Goal: Find specific page/section: Find specific page/section

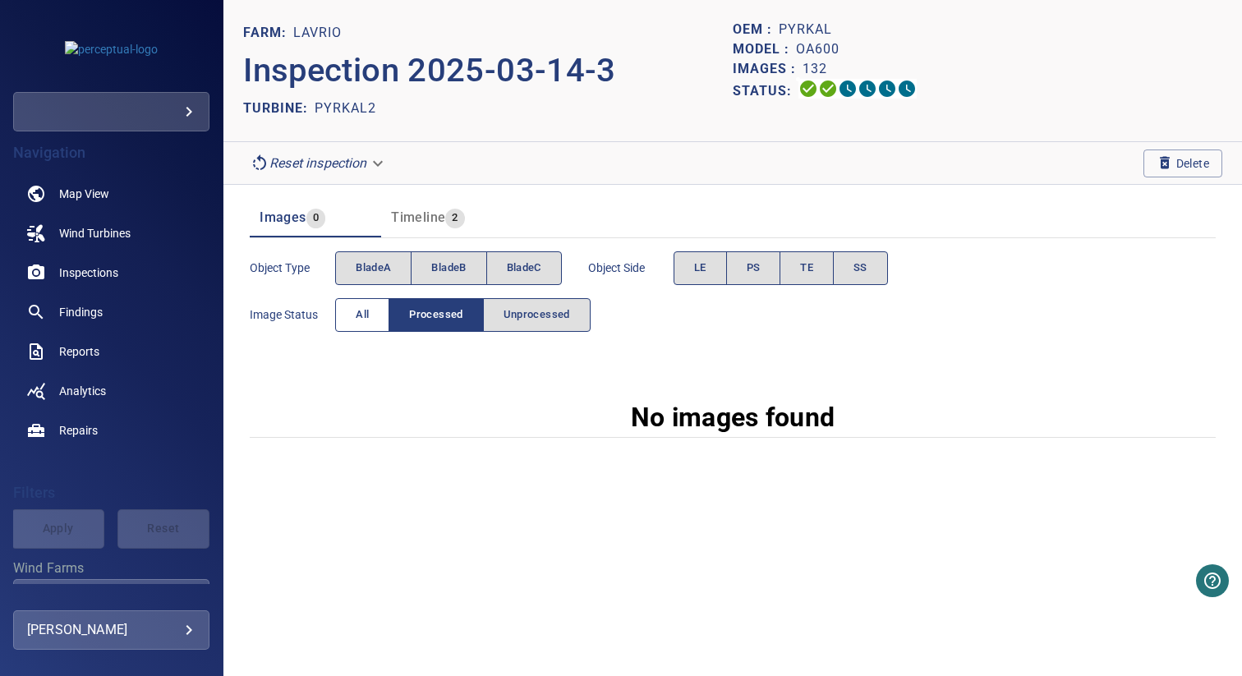
click at [371, 316] on button "All" at bounding box center [362, 315] width 54 height 34
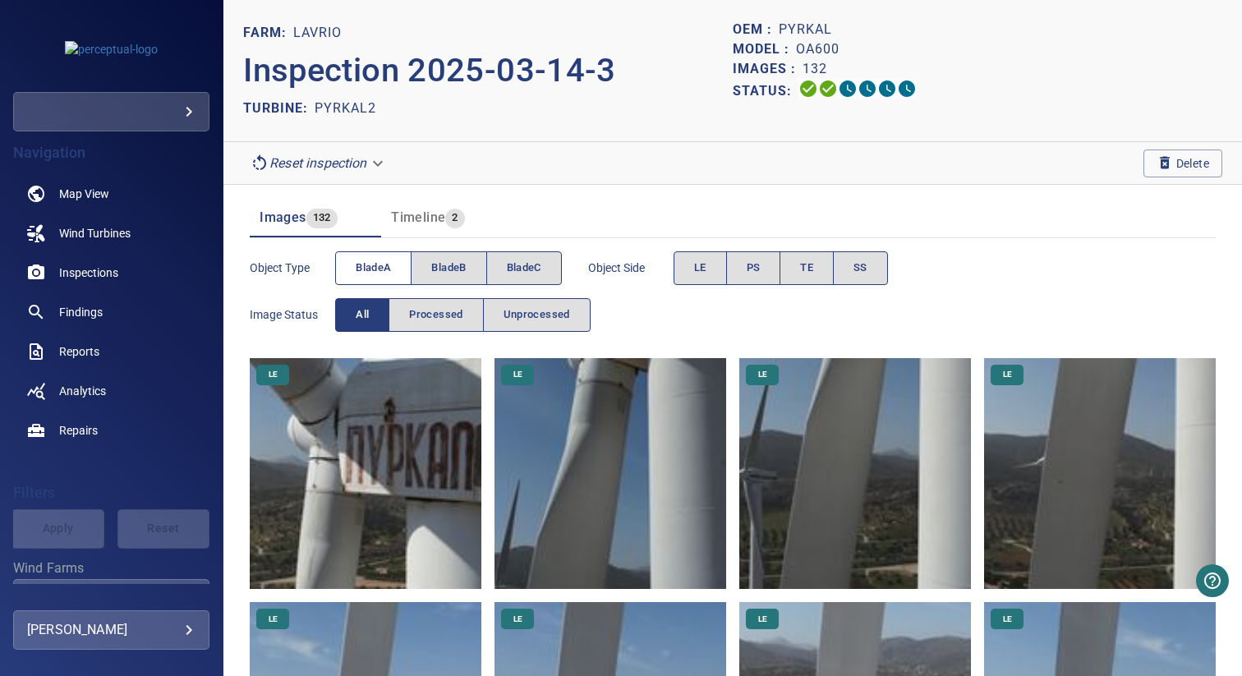
click at [395, 274] on button "bladeA" at bounding box center [373, 268] width 76 height 34
click at [691, 270] on button "LE" at bounding box center [700, 268] width 53 height 34
click at [748, 279] on button "PS" at bounding box center [753, 268] width 55 height 34
click at [716, 279] on button "LE" at bounding box center [700, 268] width 53 height 34
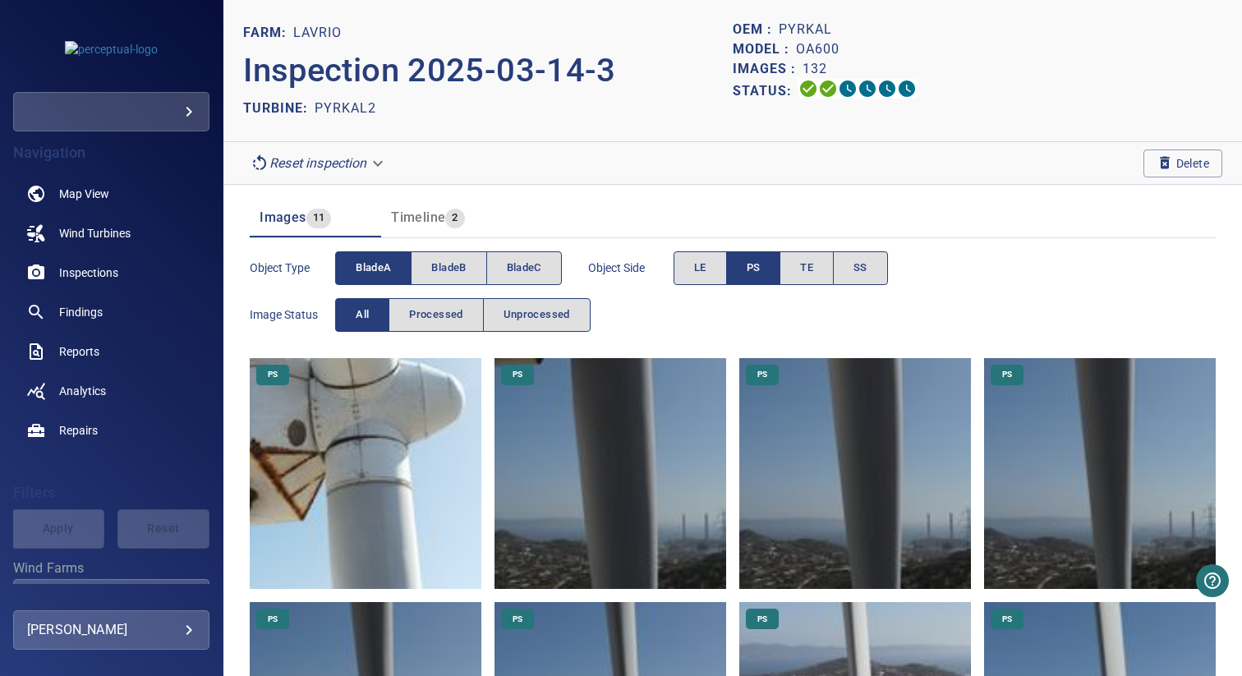
click at [760, 269] on span "PS" at bounding box center [754, 268] width 14 height 19
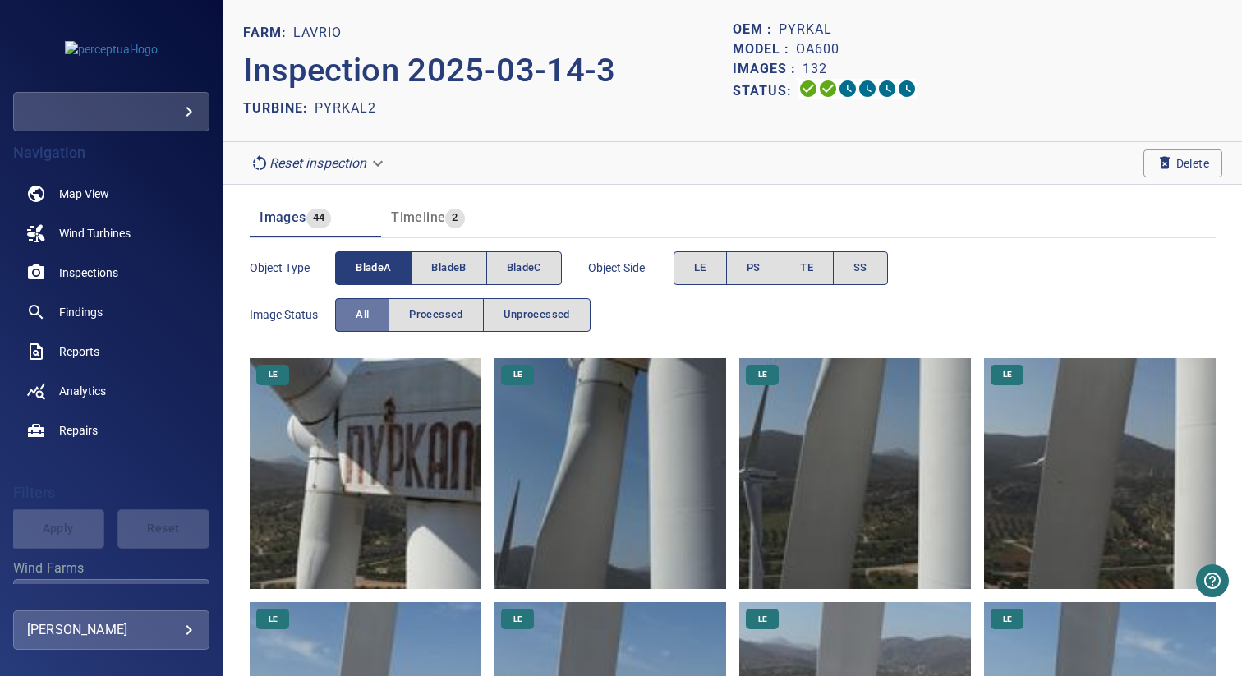
click at [371, 309] on button "All" at bounding box center [362, 315] width 54 height 34
click at [394, 262] on button "bladeA" at bounding box center [373, 268] width 76 height 34
click at [436, 262] on span "bladeB" at bounding box center [448, 268] width 35 height 19
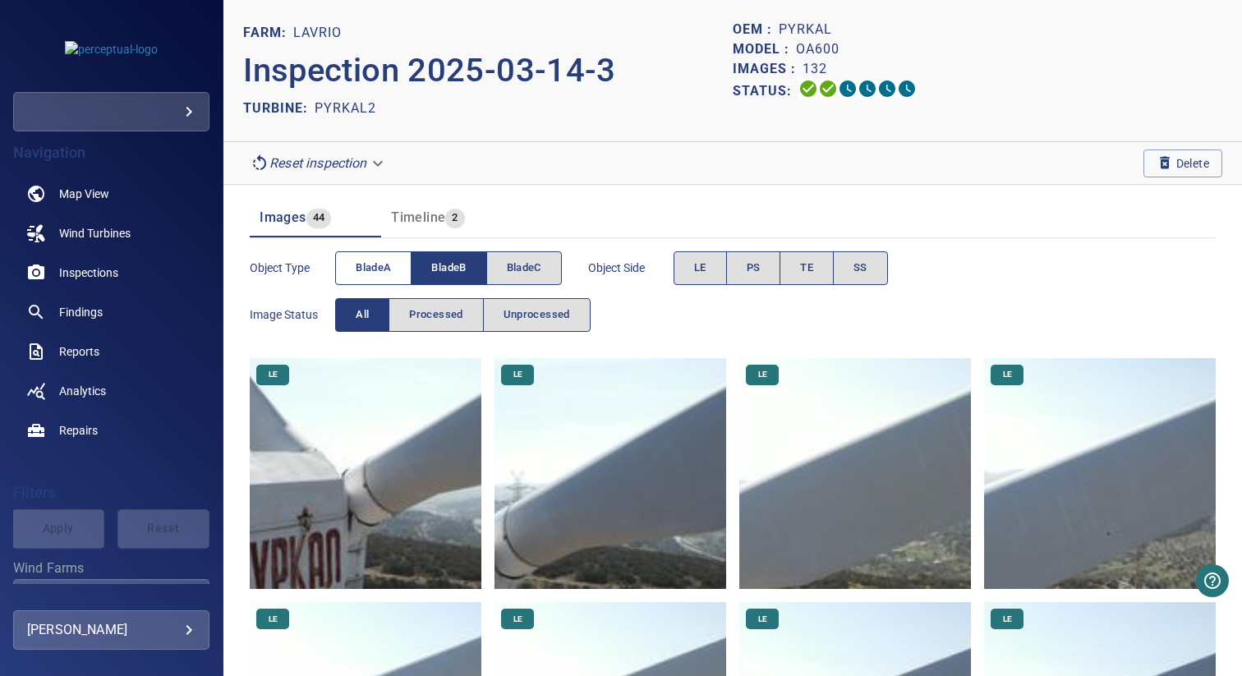
click at [396, 269] on button "bladeA" at bounding box center [373, 268] width 76 height 34
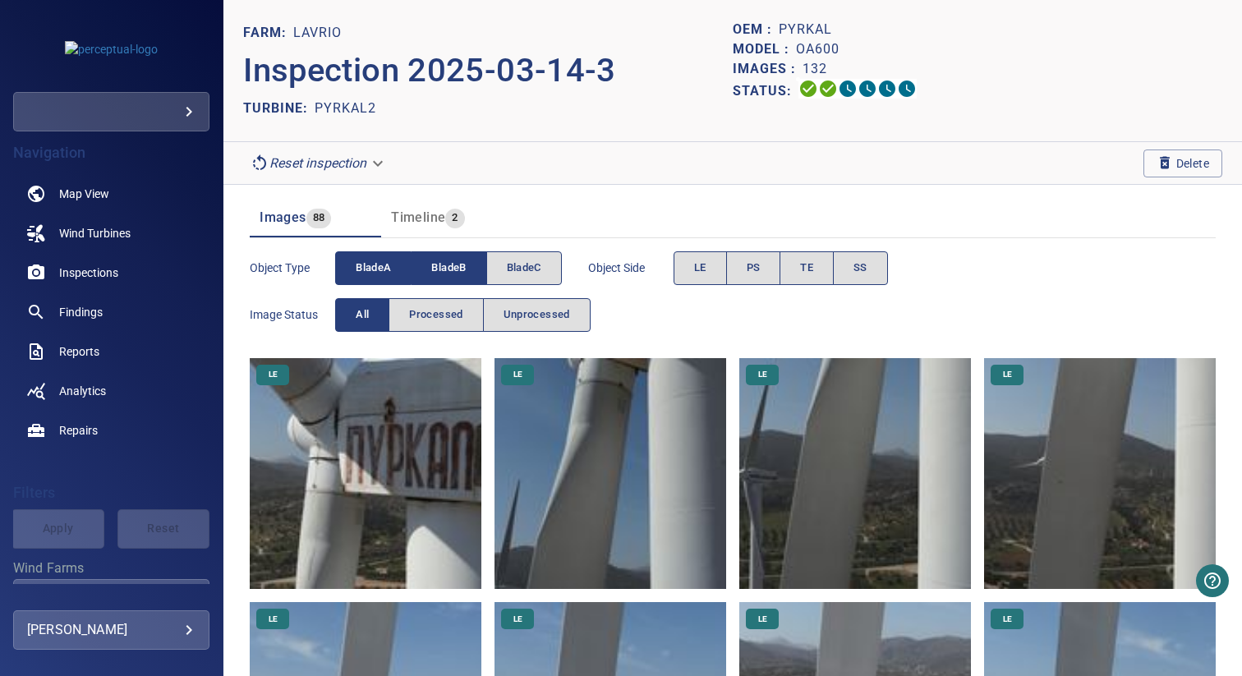
click at [439, 269] on span "bladeB" at bounding box center [448, 268] width 35 height 19
click at [696, 269] on span "LE" at bounding box center [700, 268] width 12 height 19
click at [804, 265] on span "TE" at bounding box center [806, 268] width 13 height 19
click at [709, 265] on button "LE" at bounding box center [700, 268] width 53 height 34
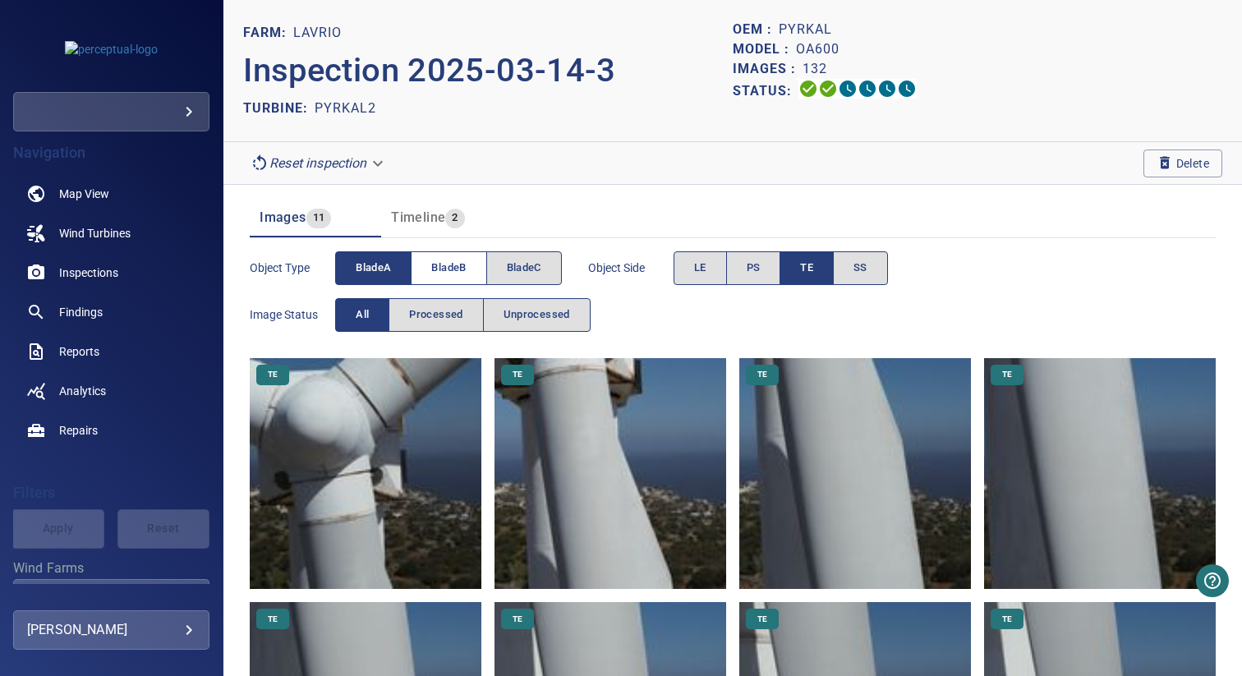
click at [423, 257] on button "bladeB" at bounding box center [449, 268] width 76 height 34
click at [372, 263] on span "bladeA" at bounding box center [373, 268] width 35 height 19
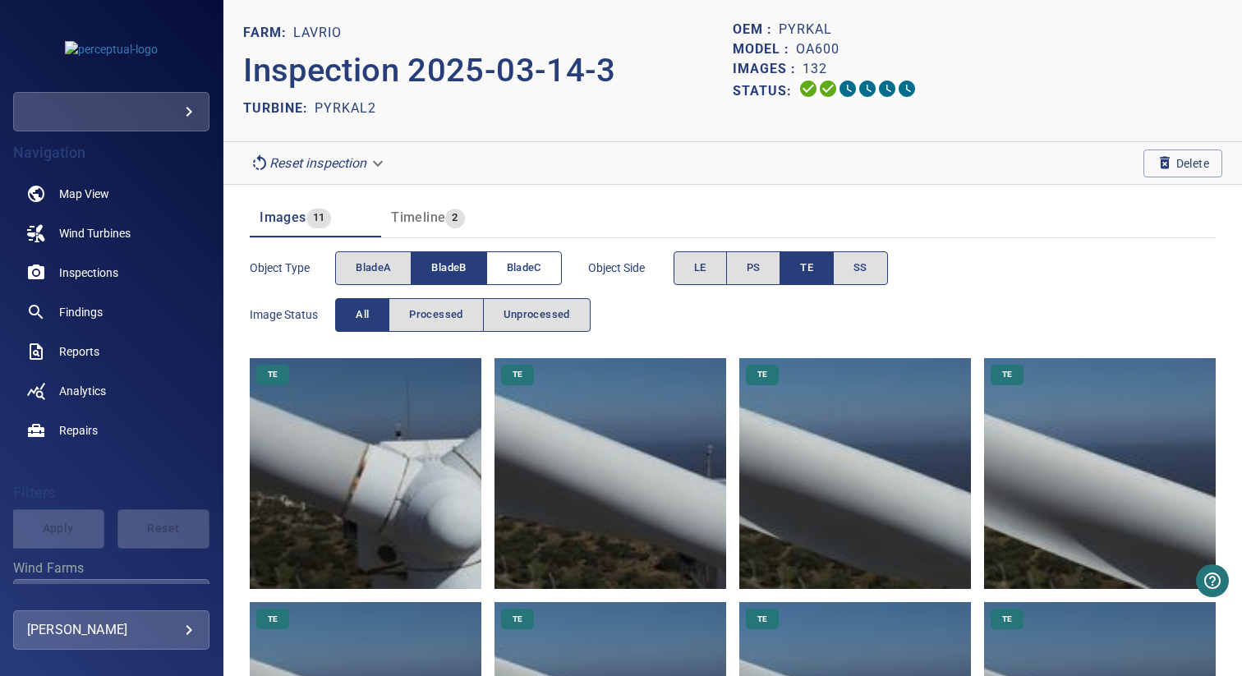
click at [546, 262] on button "bladeC" at bounding box center [524, 268] width 76 height 34
click at [455, 262] on span "bladeB" at bounding box center [448, 268] width 35 height 19
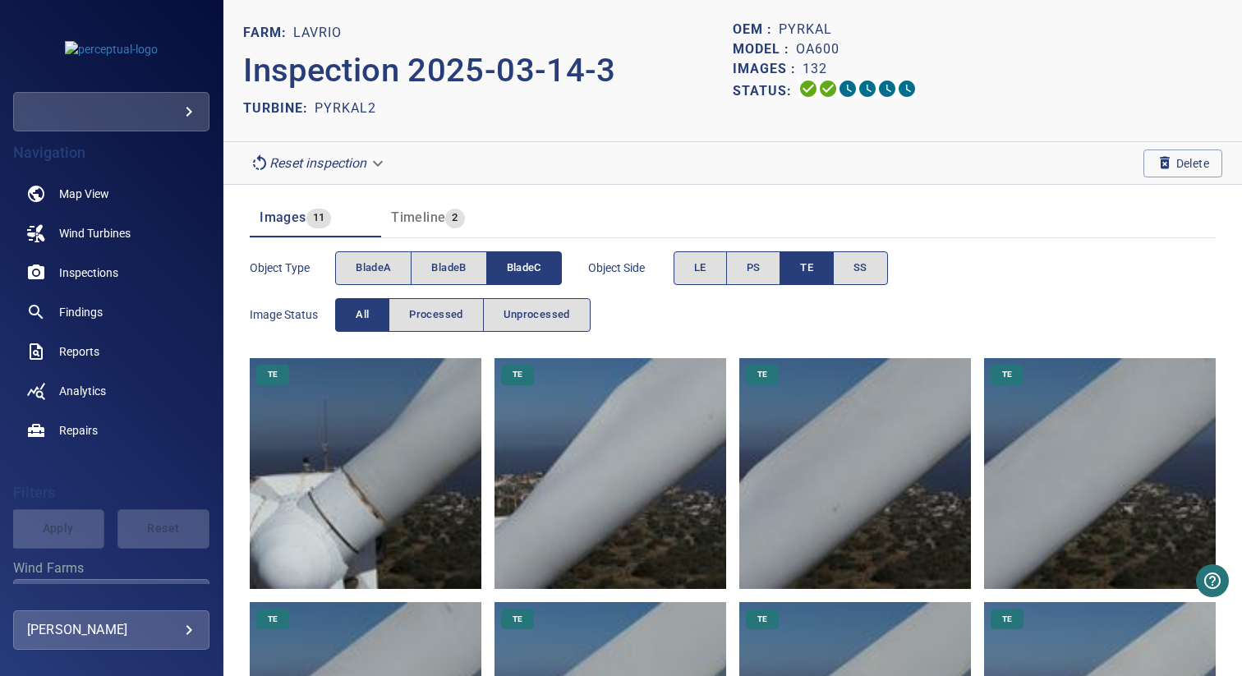
click at [629, 429] on img at bounding box center [611, 474] width 232 height 232
